Goal: Task Accomplishment & Management: Manage account settings

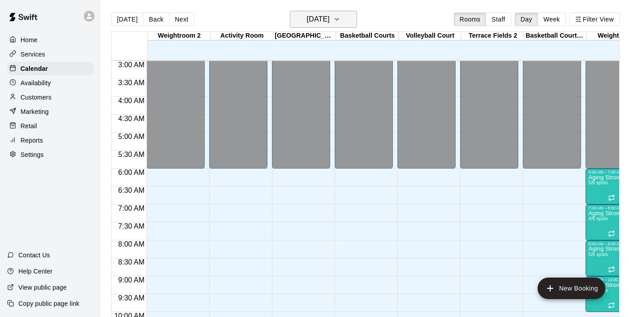
scroll to position [89, 0]
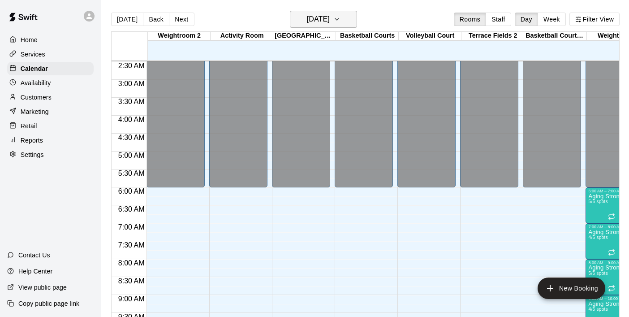
click at [340, 19] on icon "button" at bounding box center [336, 19] width 7 height 11
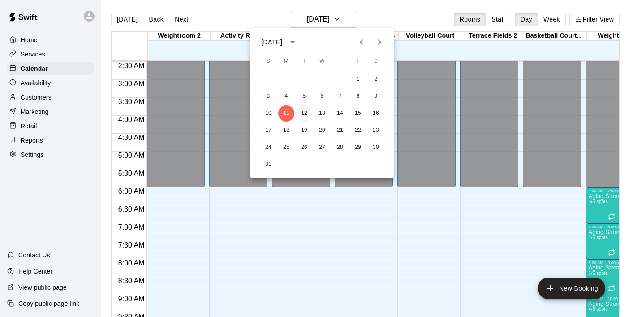
click at [304, 113] on button "12" at bounding box center [304, 113] width 16 height 16
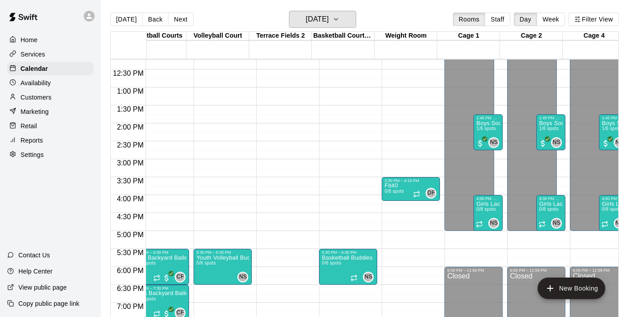
scroll to position [0, 203]
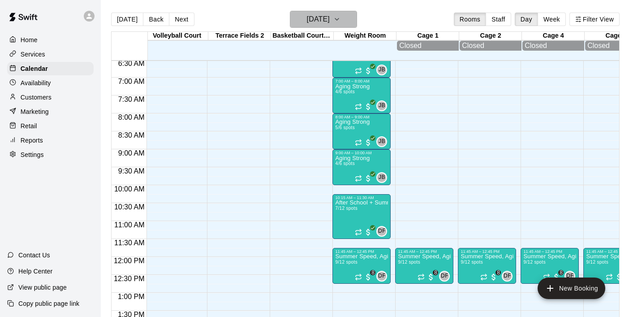
click at [352, 17] on button "[DATE]" at bounding box center [323, 19] width 67 height 17
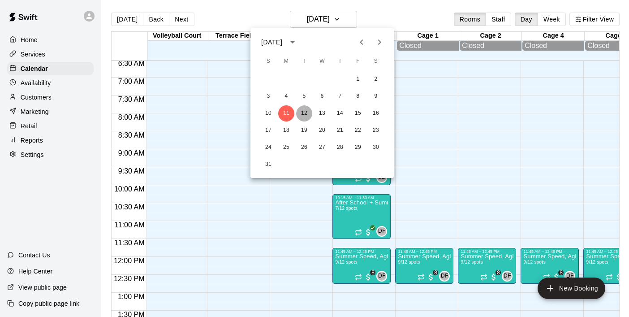
click at [307, 112] on button "12" at bounding box center [304, 113] width 16 height 16
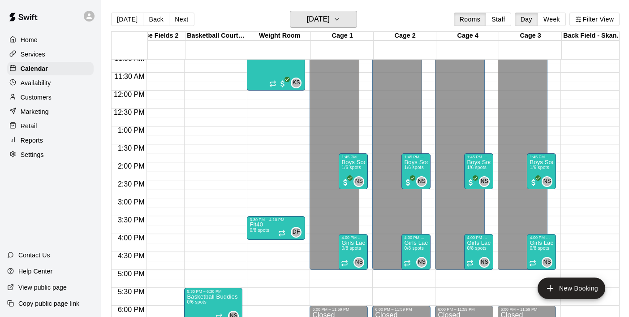
scroll to position [455, 339]
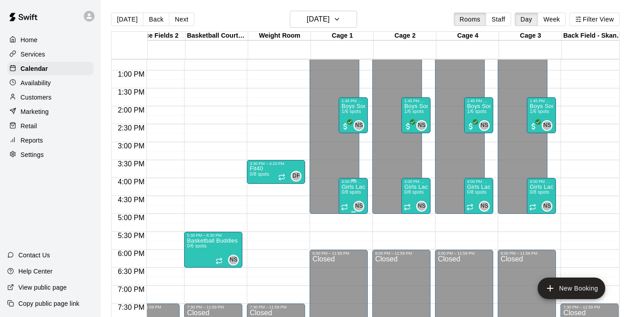
click at [352, 187] on p "Girls Lacrosse Buddies (9-10U)" at bounding box center [353, 187] width 24 height 0
click at [353, 239] on icon "delete" at bounding box center [351, 239] width 6 height 8
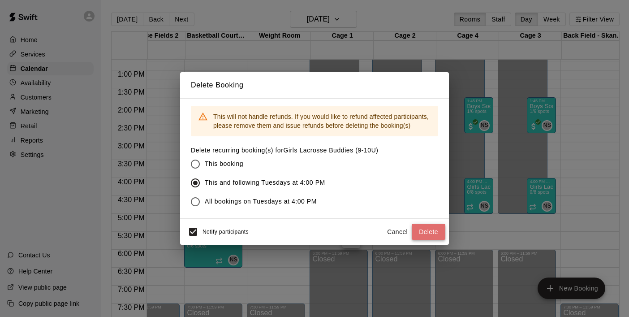
click at [426, 232] on button "Delete" at bounding box center [429, 232] width 34 height 17
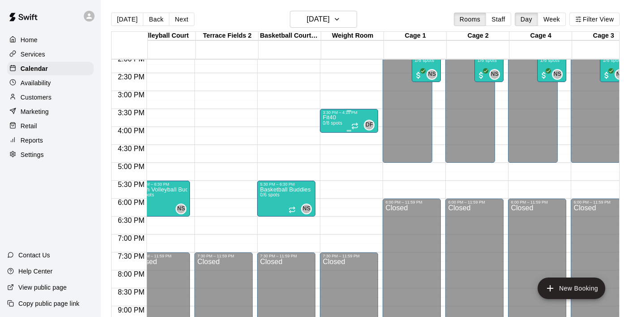
scroll to position [0, 262]
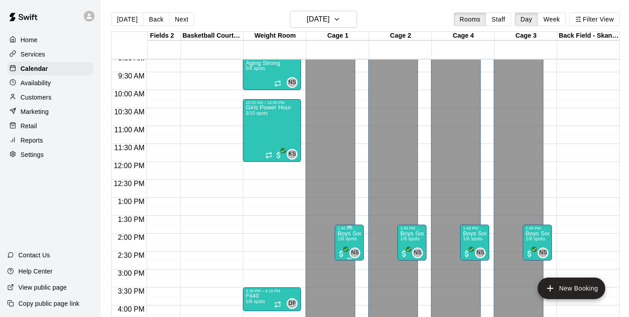
click at [354, 233] on p "Boys Soccer Buddies" at bounding box center [349, 233] width 24 height 0
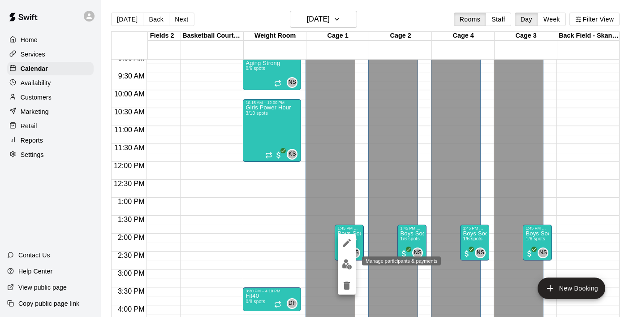
click at [348, 263] on img "edit" at bounding box center [347, 264] width 10 height 10
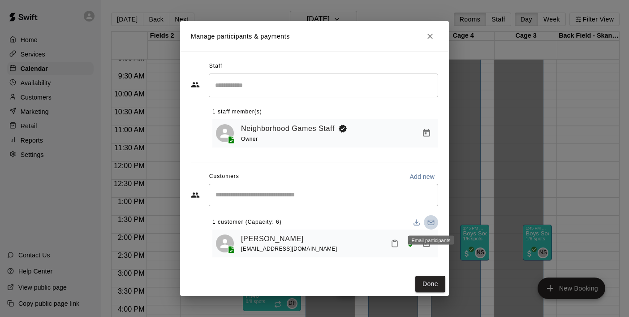
click at [431, 221] on icon "Email participants" at bounding box center [430, 222] width 7 height 7
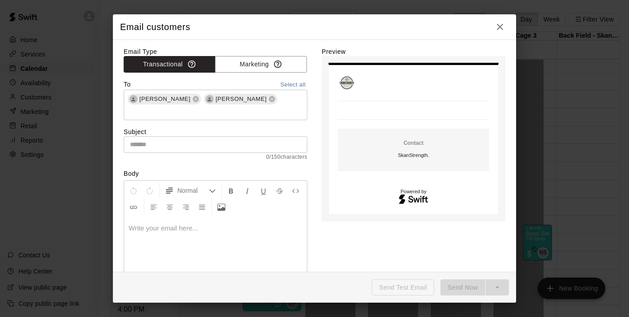
click at [187, 230] on p at bounding box center [216, 228] width 174 height 9
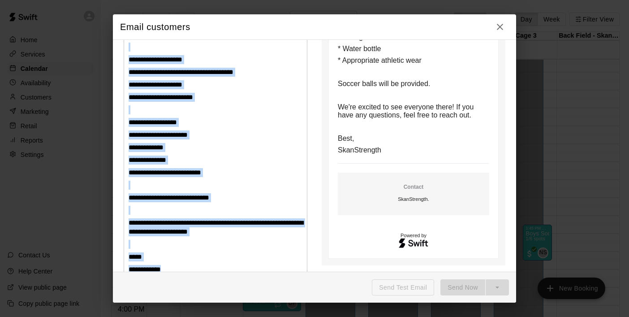
scroll to position [385, 0]
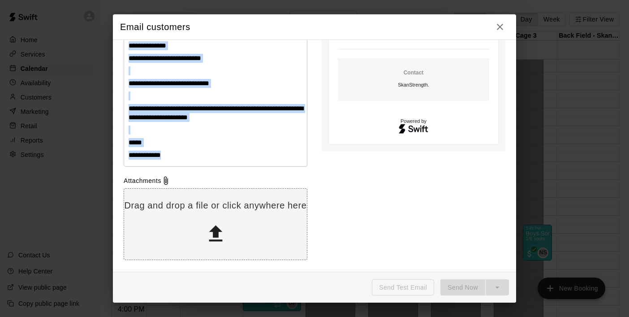
drag, startPoint x: 129, startPoint y: 104, endPoint x: 297, endPoint y: 326, distance: 277.9
click at [297, 316] on html "Home Services Calendar Availability Customers Marketing Retail Reports Settings…" at bounding box center [314, 165] width 629 height 331
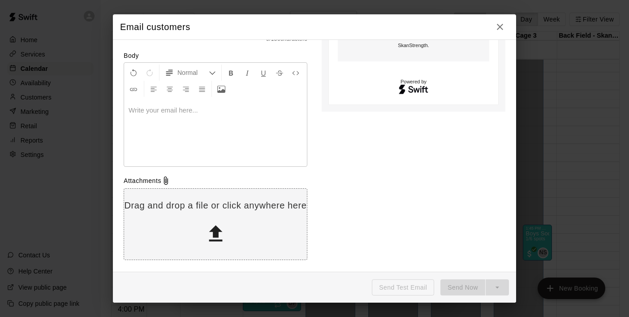
scroll to position [118, 0]
click at [184, 115] on div at bounding box center [215, 132] width 183 height 67
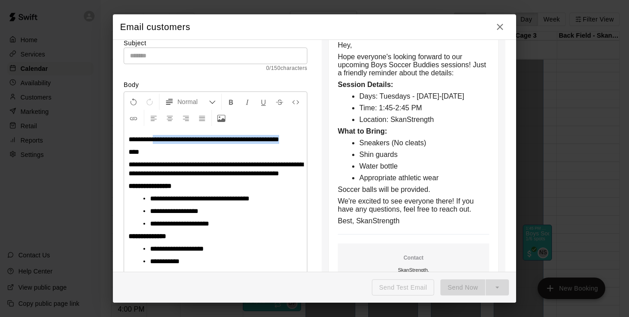
drag, startPoint x: 155, startPoint y: 138, endPoint x: 174, endPoint y: 154, distance: 24.8
click at [174, 154] on div "**********" at bounding box center [215, 236] width 183 height 216
copy span "**********"
click at [153, 54] on input "text" at bounding box center [216, 55] width 184 height 17
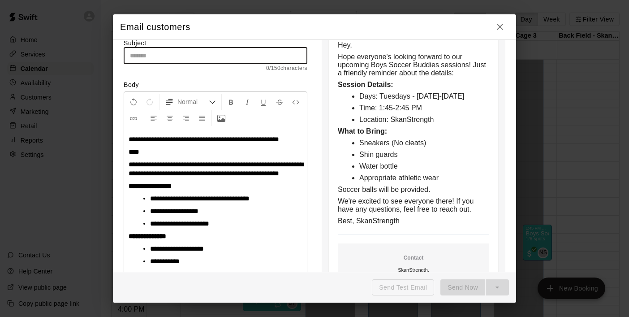
paste input "**********"
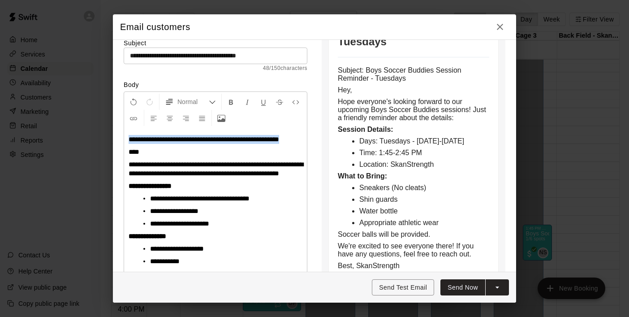
drag, startPoint x: 158, startPoint y: 153, endPoint x: 128, endPoint y: 131, distance: 37.2
click at [128, 131] on div "**********" at bounding box center [215, 236] width 183 height 216
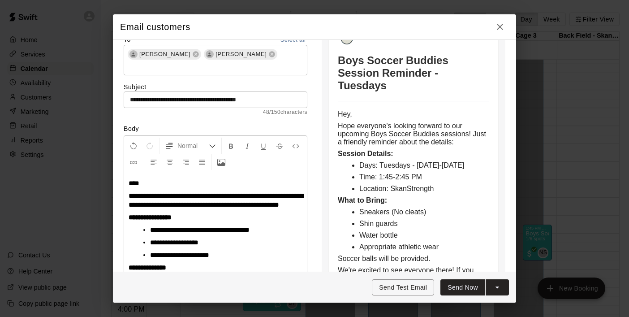
scroll to position [263, 0]
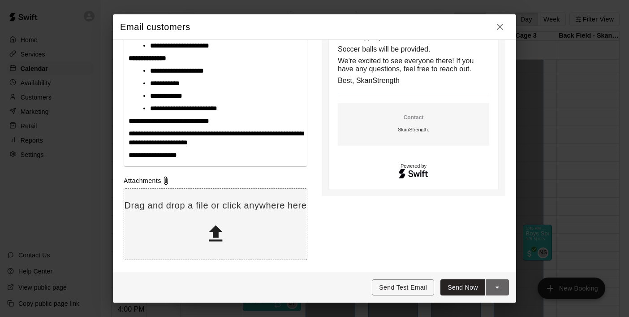
click at [497, 287] on icon "split button" at bounding box center [497, 287] width 4 height 2
click at [477, 269] on h6 "Schedule Send" at bounding box center [480, 268] width 43 height 10
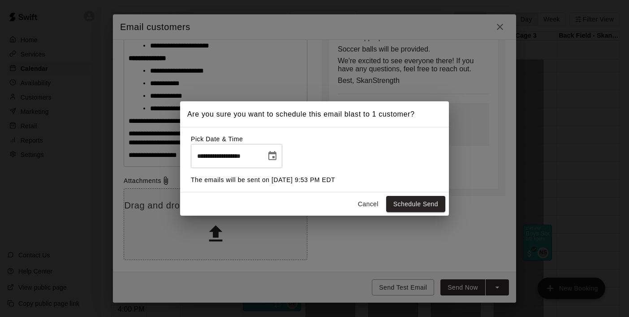
click at [272, 153] on icon "Choose date, selected date is Aug 11, 2025" at bounding box center [272, 155] width 8 height 9
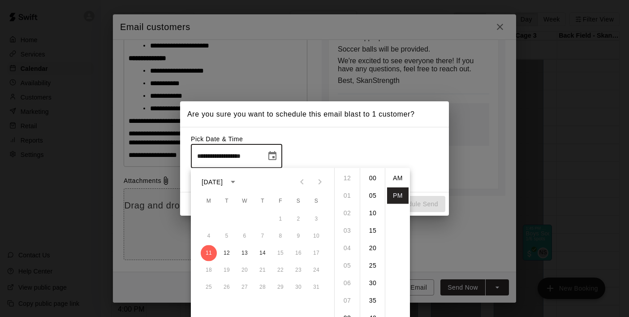
scroll to position [16, 0]
click at [226, 254] on button "12" at bounding box center [227, 253] width 16 height 16
type input "**********"
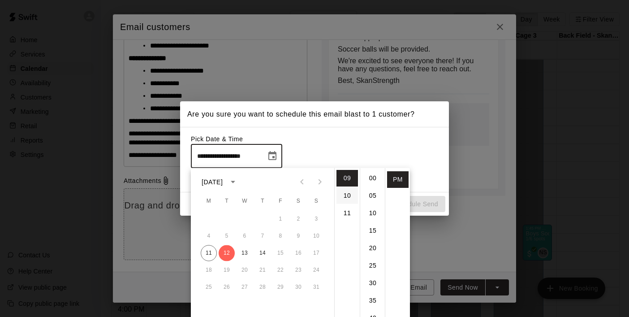
scroll to position [77, 0]
click at [346, 190] on li "05" at bounding box center [346, 188] width 21 height 17
type input "**********"
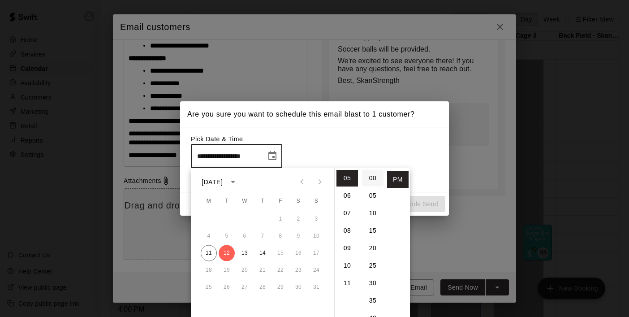
click at [370, 180] on li "00" at bounding box center [372, 178] width 21 height 17
type input "**********"
click at [398, 173] on li "AM" at bounding box center [397, 178] width 21 height 17
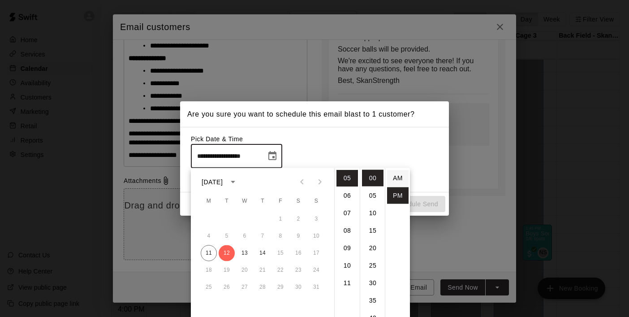
type input "**********"
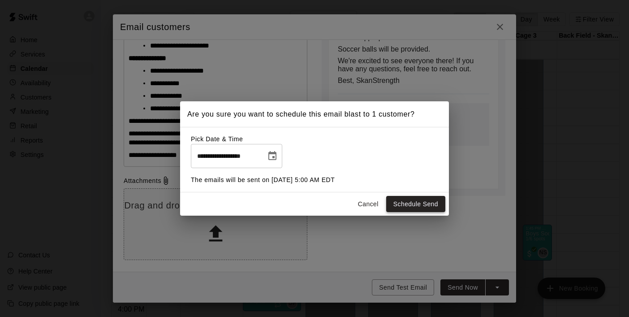
click at [407, 202] on button "Schedule Send" at bounding box center [415, 204] width 59 height 17
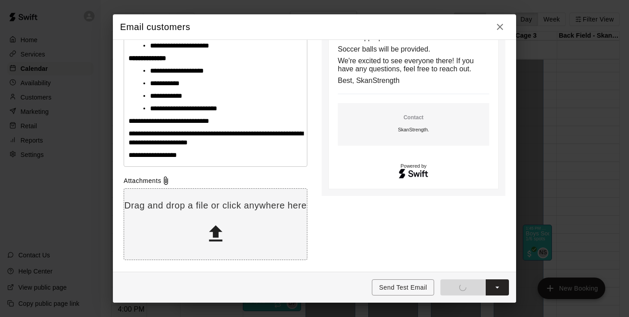
type input "**********"
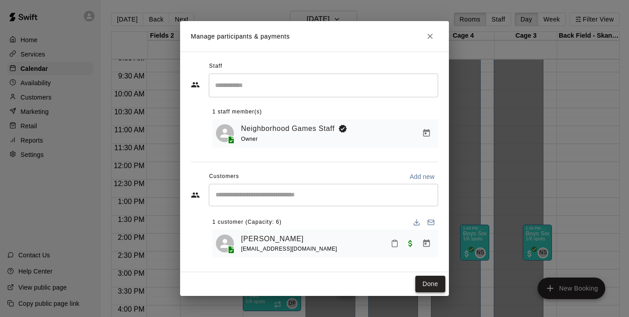
click at [427, 277] on button "Done" at bounding box center [430, 283] width 30 height 17
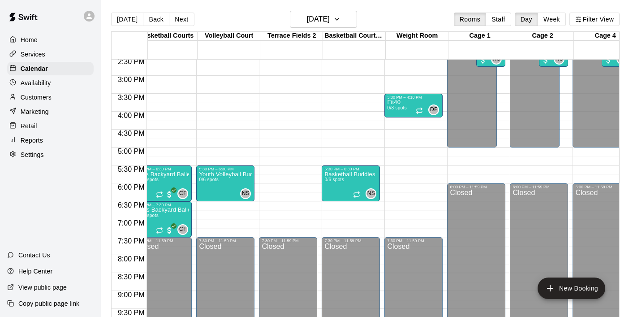
scroll to position [0, 196]
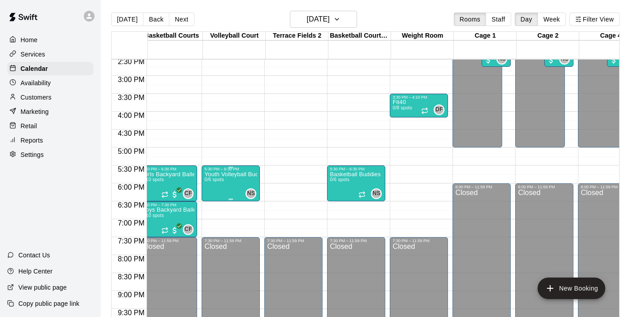
click at [234, 174] on p "Youth Volleyball Buddies" at bounding box center [230, 174] width 53 height 0
click at [231, 14] on div at bounding box center [314, 158] width 629 height 317
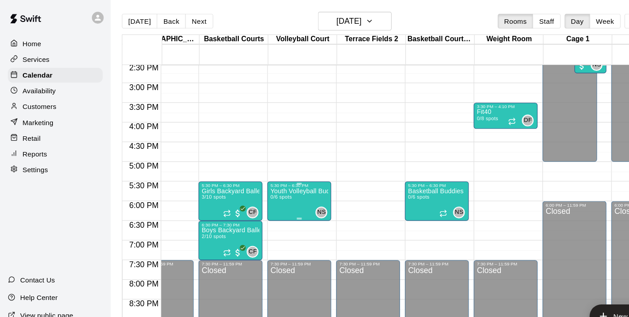
scroll to position [0, 154]
click at [219, 174] on p "Girls Backyard Ballers (5th & 6th Graders)" at bounding box center [210, 174] width 53 height 0
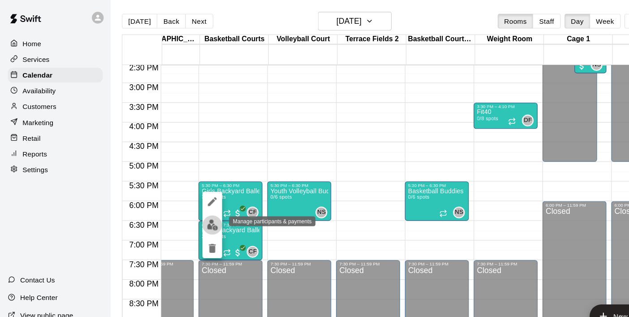
click at [194, 202] on img "edit" at bounding box center [194, 205] width 10 height 10
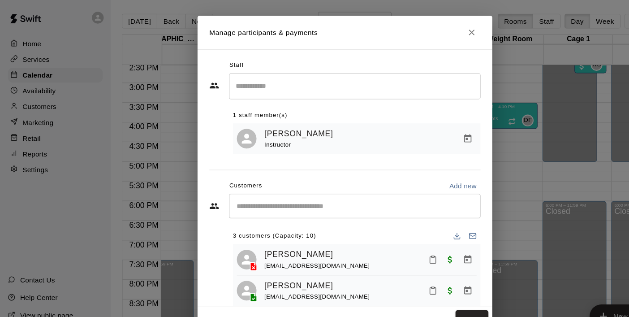
scroll to position [22, 0]
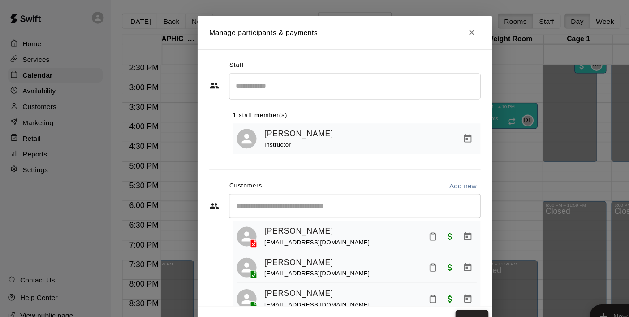
click at [434, 291] on button "Done" at bounding box center [430, 291] width 30 height 17
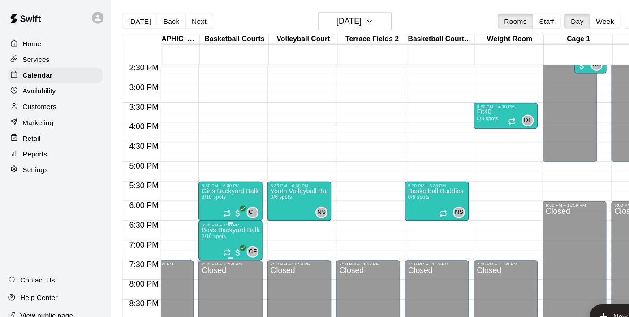
click at [209, 210] on p "Boys Backyard Ballers (5th & 6th Graders)" at bounding box center [210, 210] width 53 height 0
click at [194, 239] on img "edit" at bounding box center [194, 241] width 10 height 10
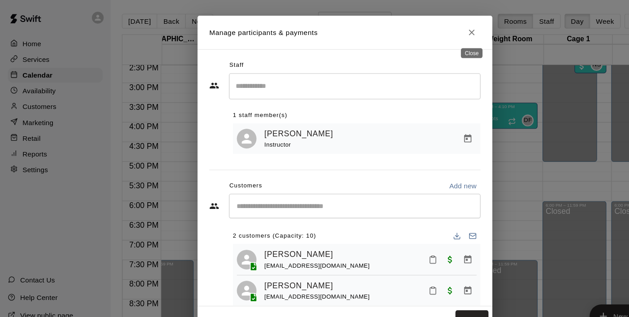
click at [429, 30] on icon "Close" at bounding box center [429, 29] width 5 height 5
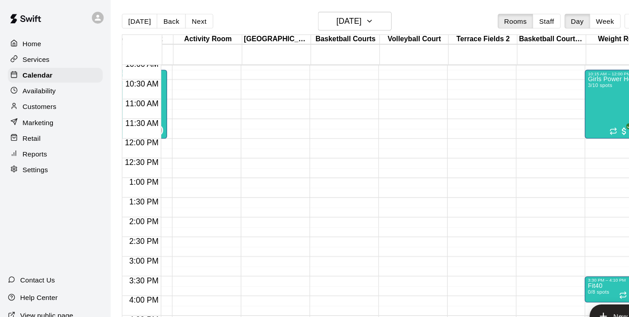
scroll to position [0, 0]
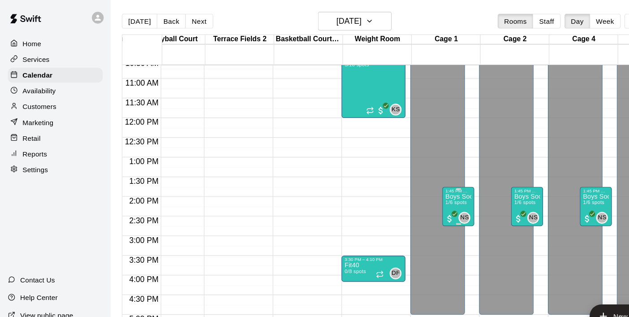
click at [419, 179] on p "Boys Soccer Buddies" at bounding box center [418, 179] width 24 height 0
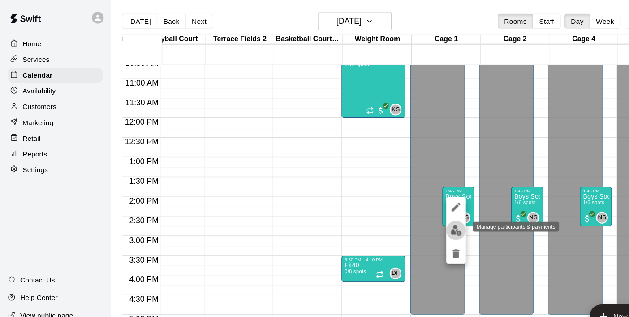
click at [412, 206] on img "edit" at bounding box center [416, 210] width 10 height 10
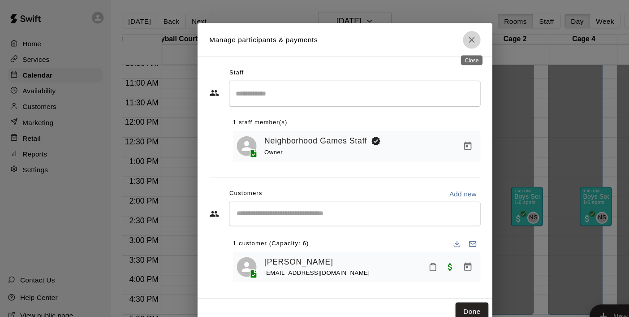
click at [427, 37] on icon "Close" at bounding box center [430, 36] width 9 height 9
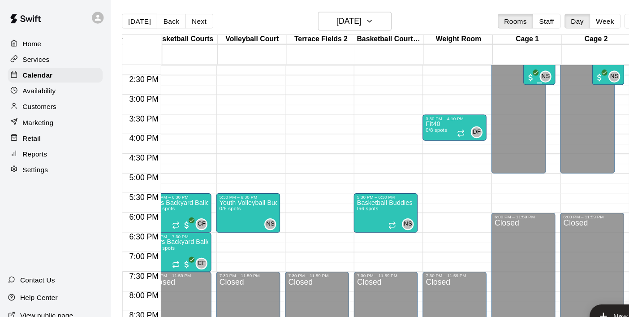
scroll to position [0, 158]
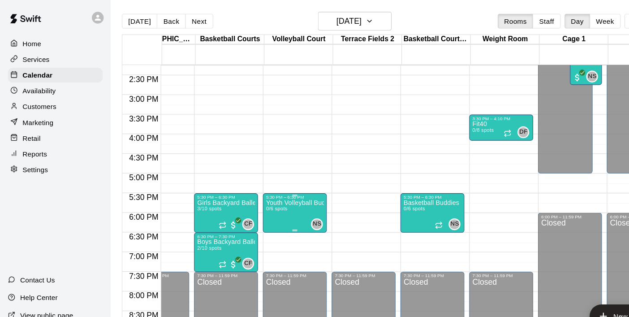
click at [288, 185] on p "Youth Volleyball Buddies" at bounding box center [268, 185] width 53 height 0
click at [254, 236] on icon "delete" at bounding box center [252, 237] width 6 height 8
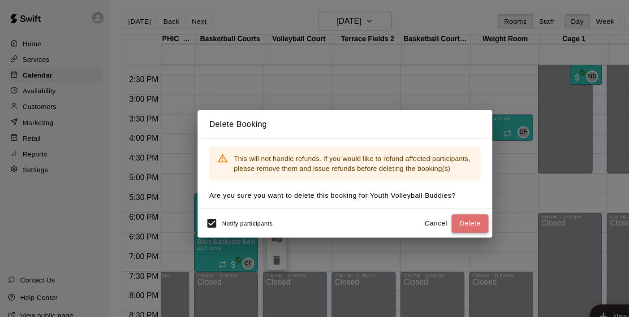
click at [421, 200] on button "Delete" at bounding box center [429, 203] width 34 height 17
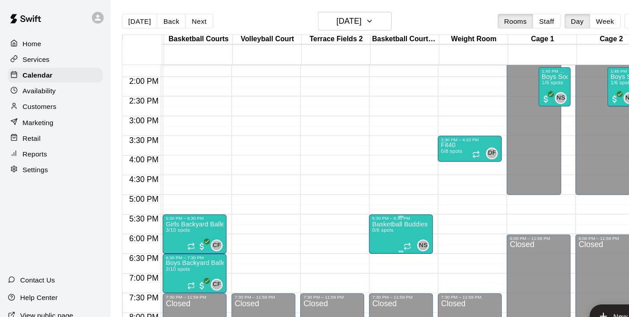
scroll to position [0, 175]
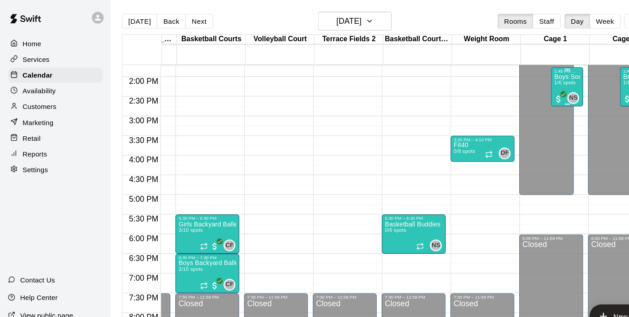
click at [521, 73] on span "1/6 spots" at bounding box center [515, 75] width 20 height 5
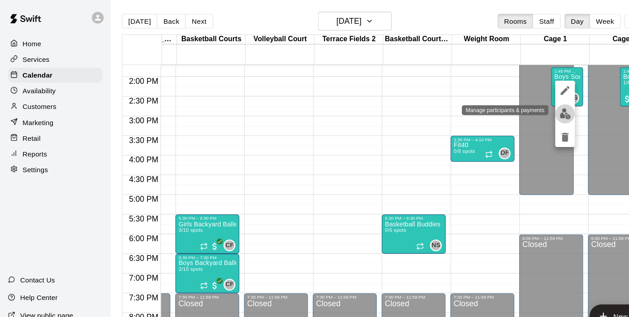
click at [514, 102] on img "edit" at bounding box center [515, 104] width 10 height 10
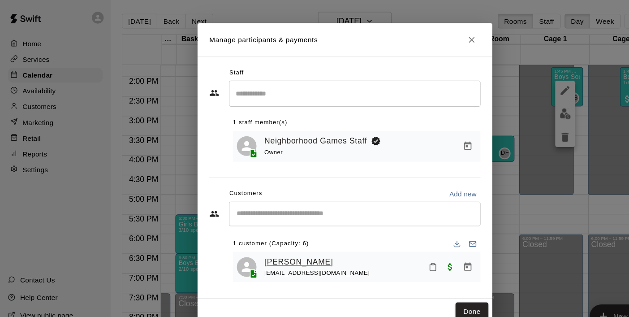
click at [289, 236] on link "[PERSON_NAME]" at bounding box center [272, 239] width 63 height 12
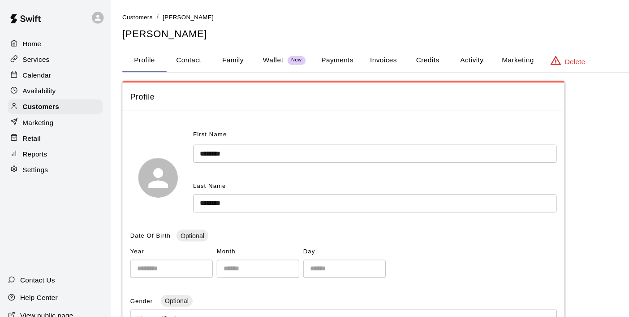
click at [386, 52] on button "Credits" at bounding box center [390, 54] width 40 height 21
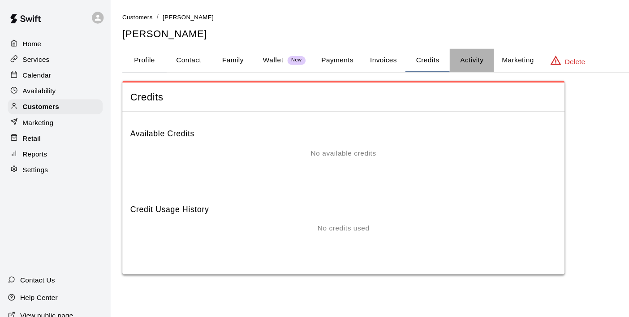
click at [427, 52] on button "Activity" at bounding box center [430, 54] width 40 height 21
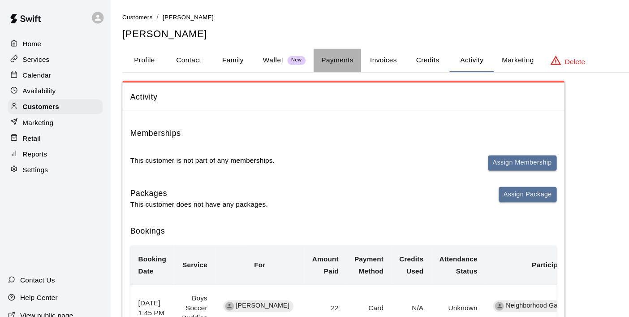
click at [309, 61] on button "Payments" at bounding box center [307, 54] width 43 height 21
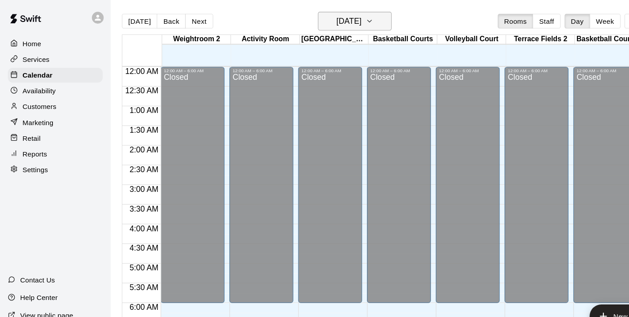
scroll to position [566, 0]
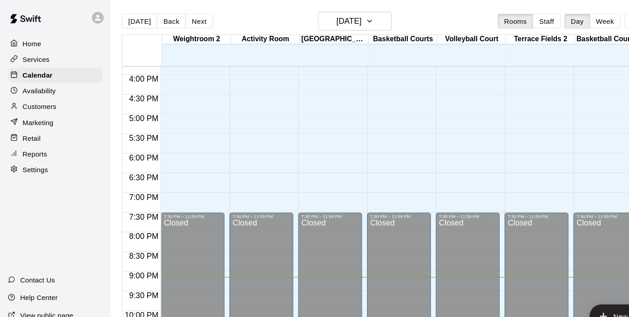
click at [41, 95] on p "Customers" at bounding box center [36, 97] width 31 height 9
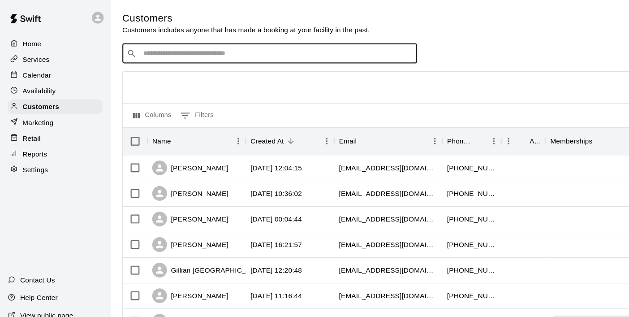
click at [175, 49] on input "Search customers by name or email" at bounding box center [252, 48] width 248 height 9
type input "***"
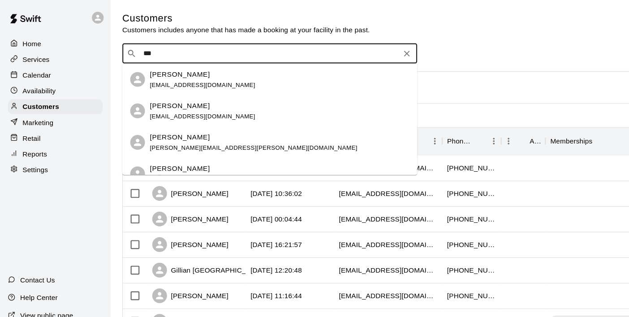
click at [180, 70] on p "[PERSON_NAME]" at bounding box center [164, 67] width 55 height 9
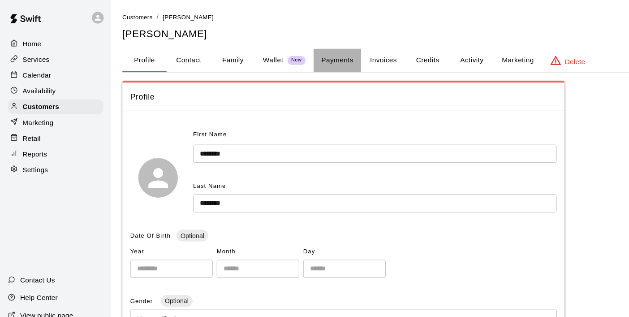
click at [311, 52] on button "Payments" at bounding box center [307, 54] width 43 height 21
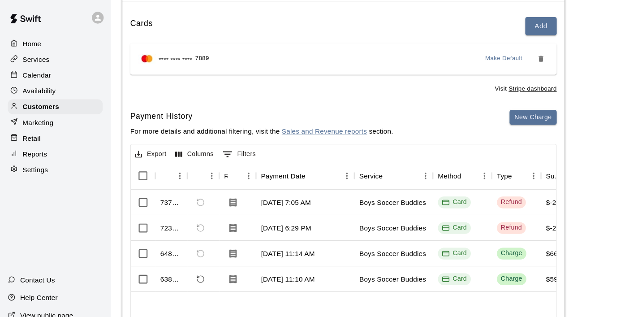
scroll to position [119, 0]
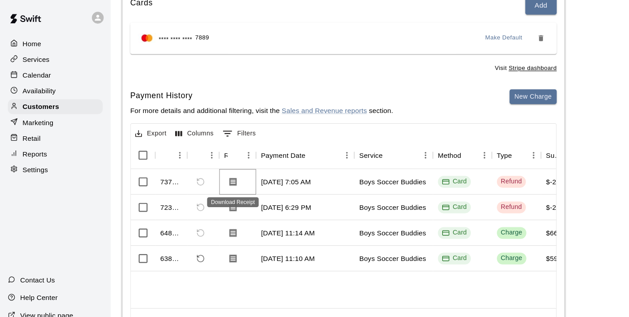
click at [214, 166] on icon "Download Receipt" at bounding box center [212, 166] width 7 height 8
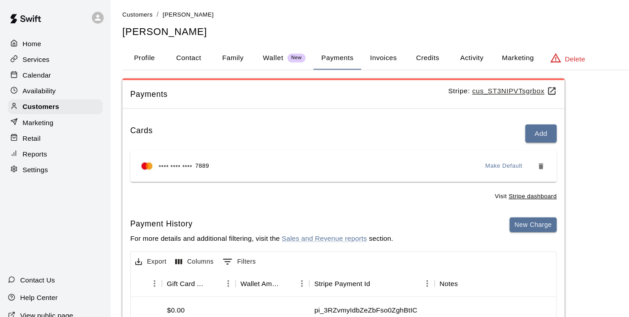
scroll to position [0, 0]
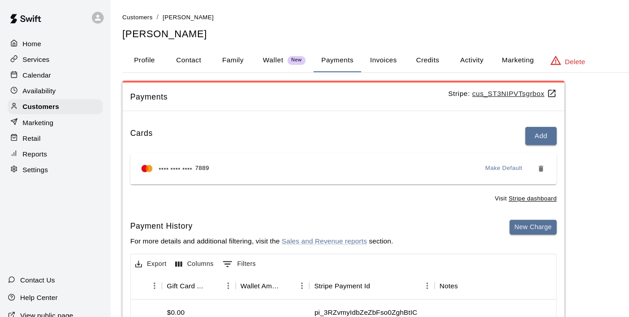
click at [35, 67] on p "Calendar" at bounding box center [34, 68] width 26 height 9
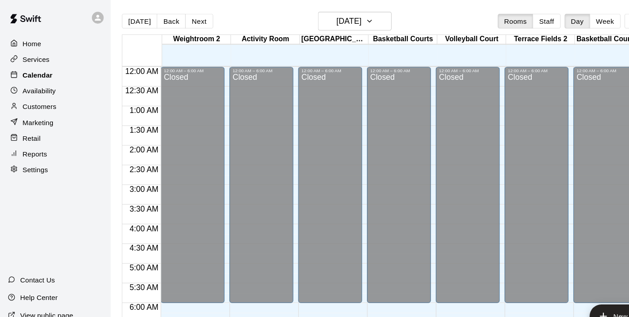
scroll to position [566, 0]
